Goal: Use online tool/utility: Utilize a website feature to perform a specific function

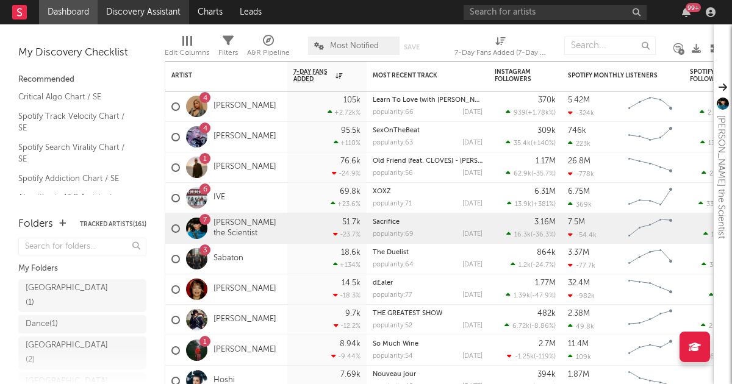
click at [130, 16] on link "Discovery Assistant" at bounding box center [143, 12] width 91 height 24
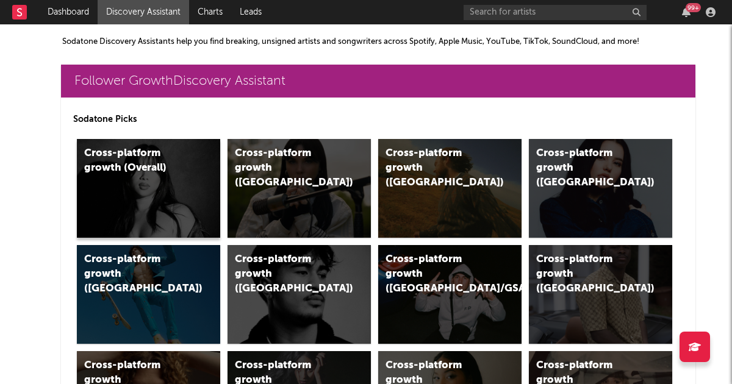
click at [139, 194] on div "Cross-platform growth (Overall)" at bounding box center [148, 188] width 143 height 99
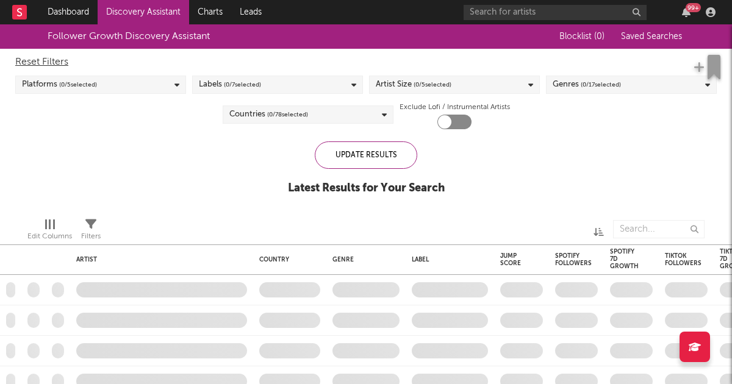
checkbox input "true"
